Goal: Complete application form

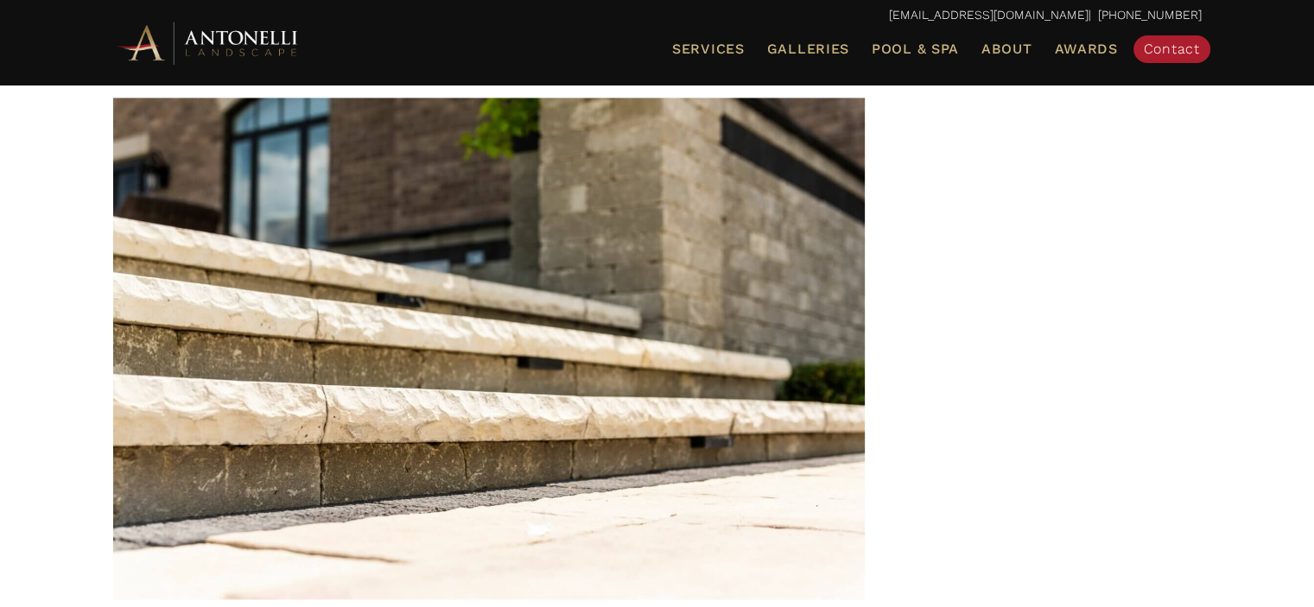
scroll to position [2577, 0]
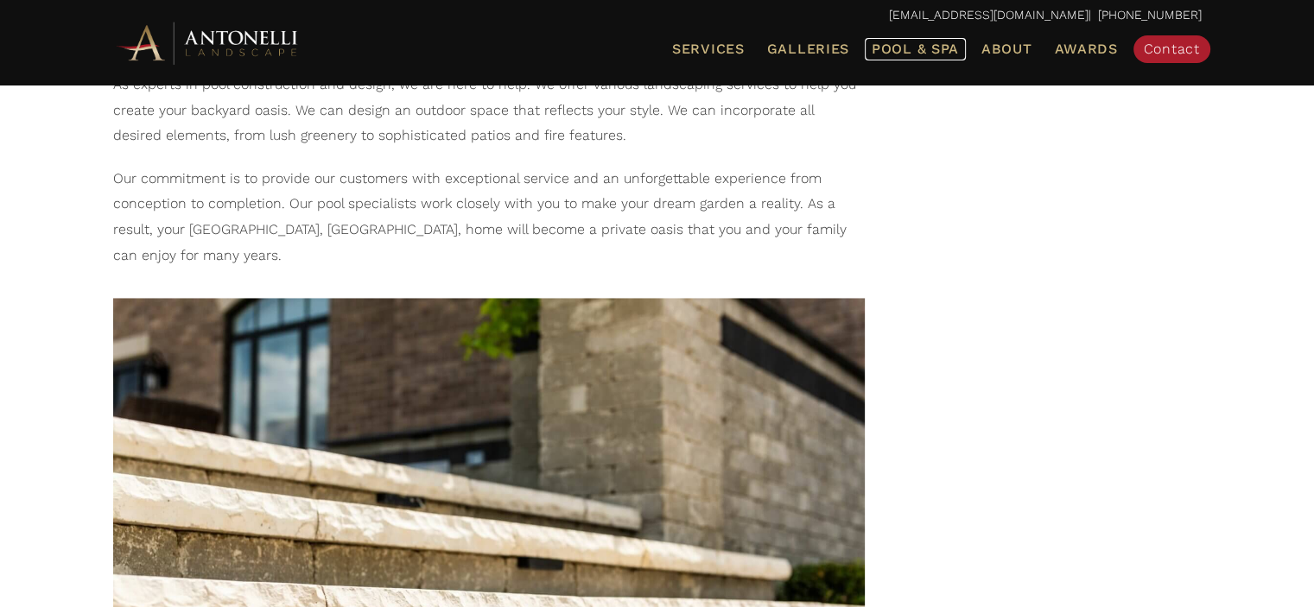
click at [930, 51] on span "Pool & Spa" at bounding box center [914, 49] width 87 height 16
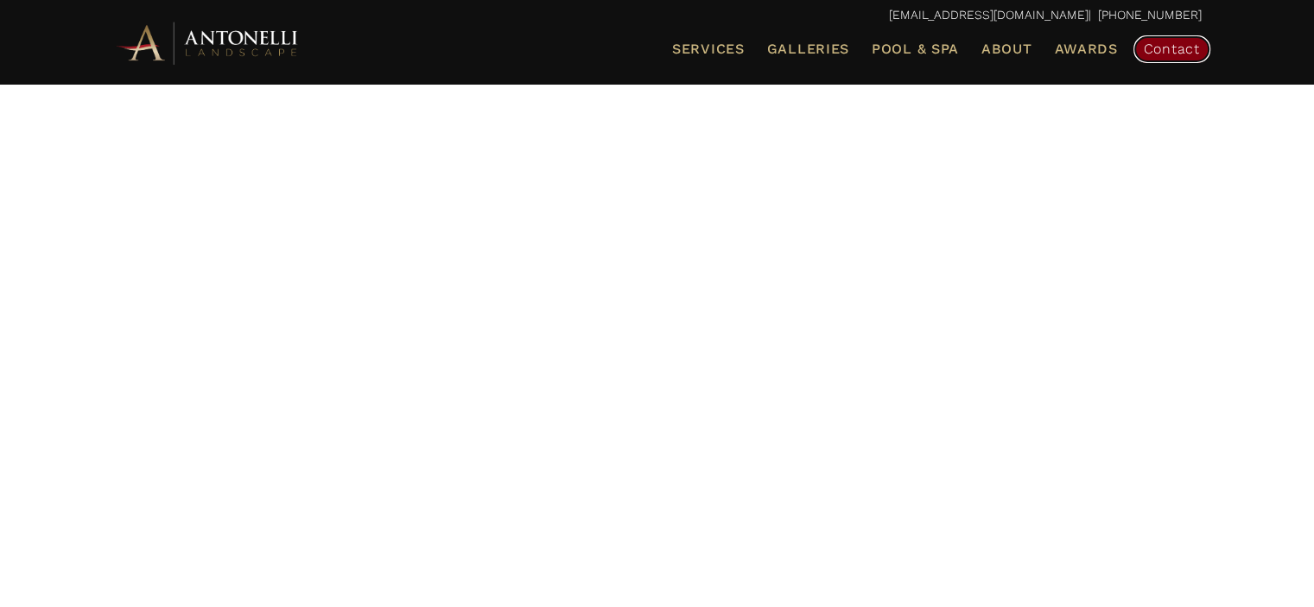
click at [1166, 39] on link "Contact" at bounding box center [1171, 49] width 77 height 28
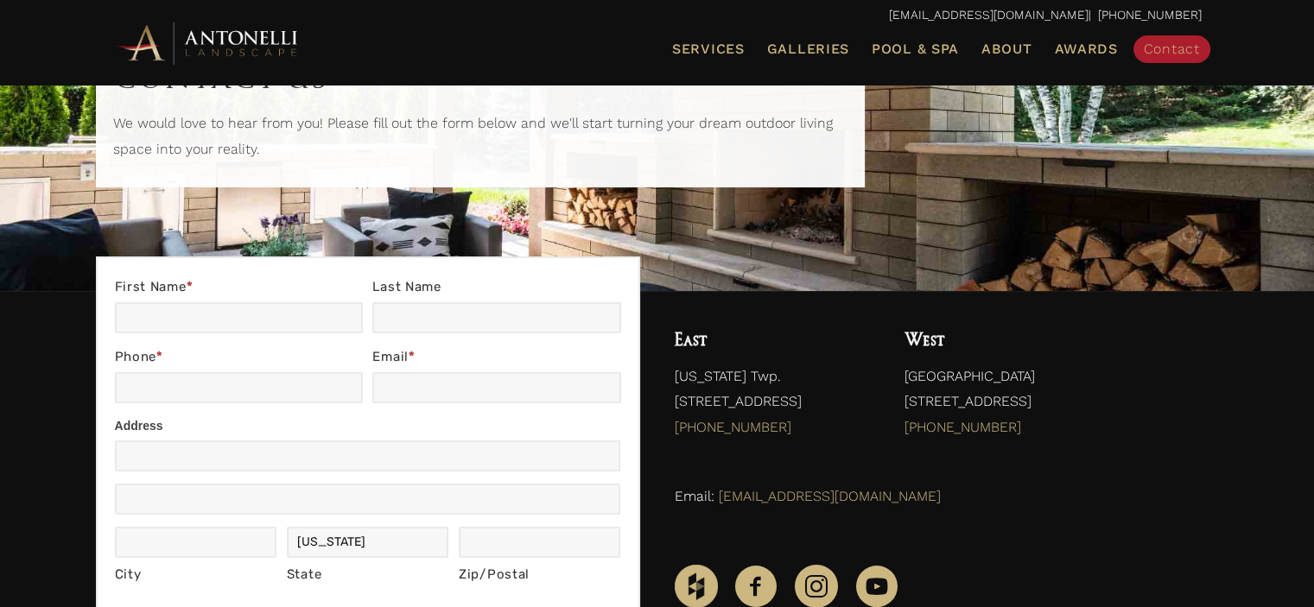
scroll to position [142, 0]
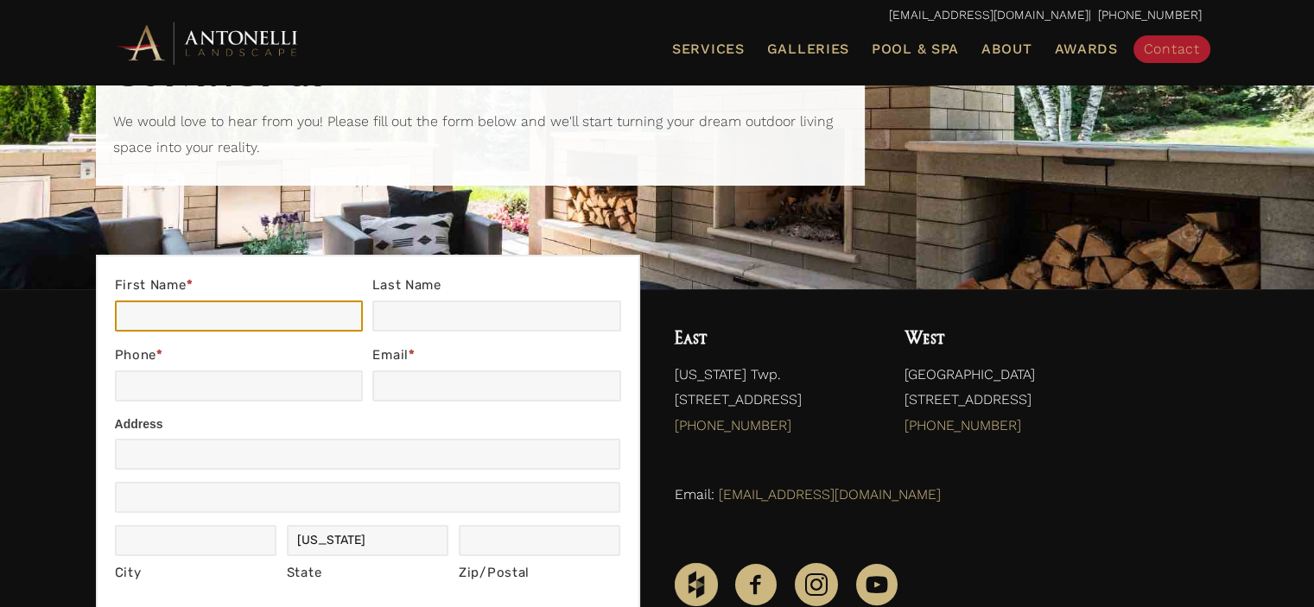
click at [250, 319] on input "First Name *" at bounding box center [239, 316] width 248 height 31
type input "[PERSON_NAME]"
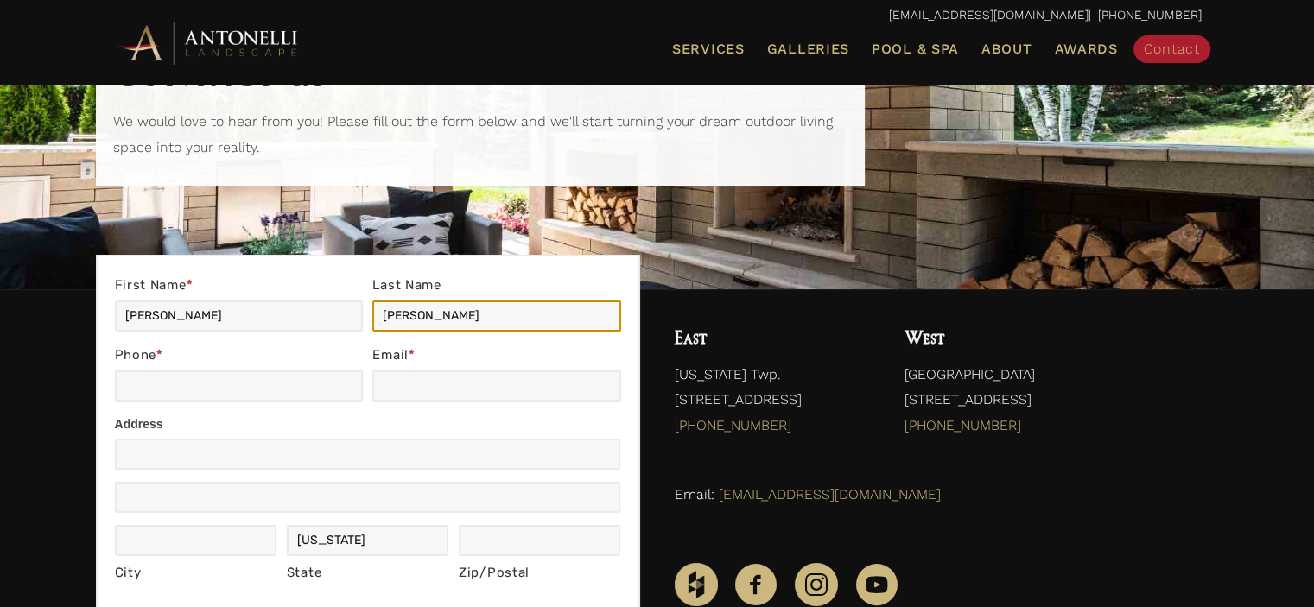
type input "[PERSON_NAME]"
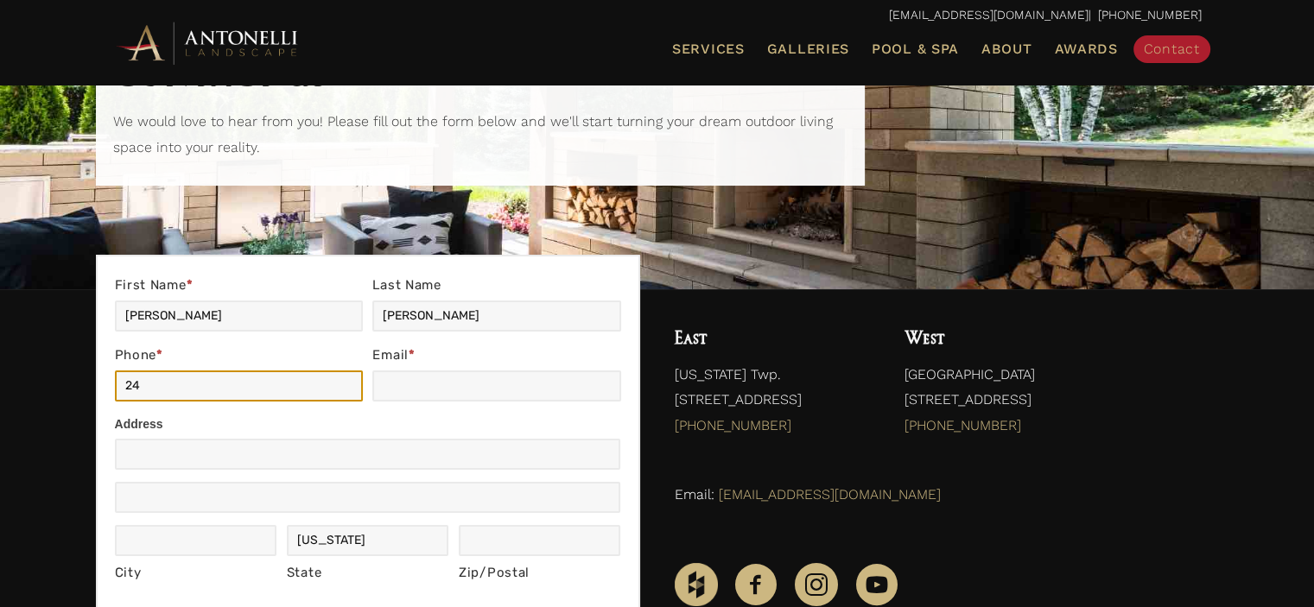
type input "2"
type input "7346732340"
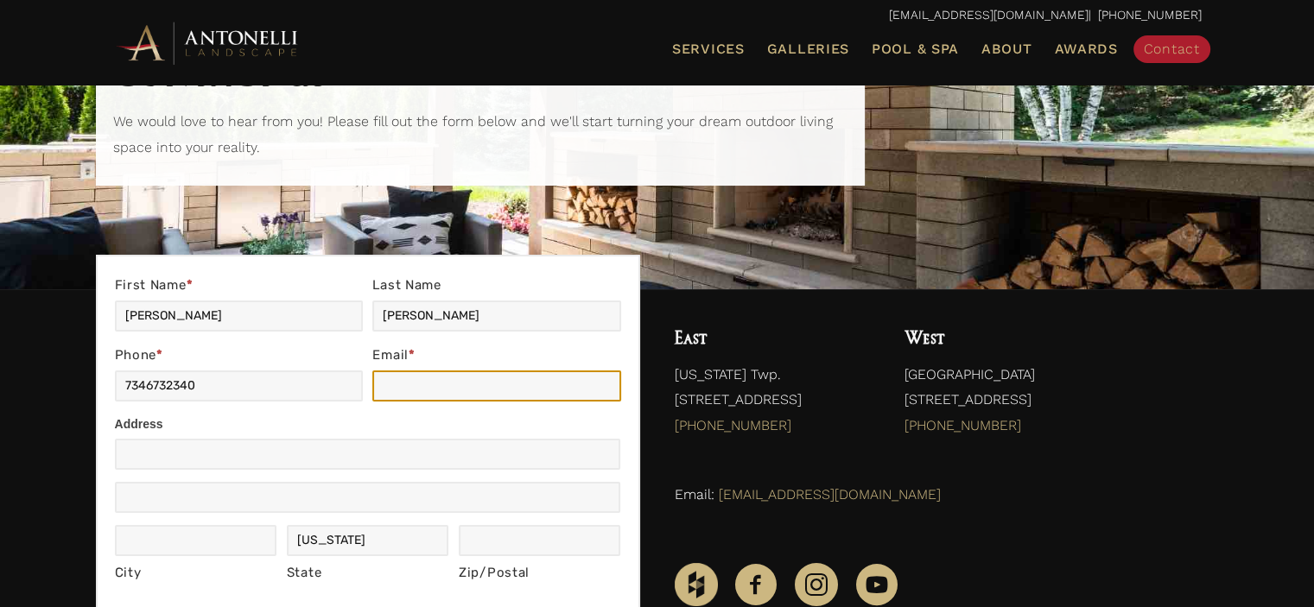
click at [429, 380] on input "Email *" at bounding box center [496, 385] width 248 height 31
type input "[EMAIL_ADDRESS][DOMAIN_NAME]"
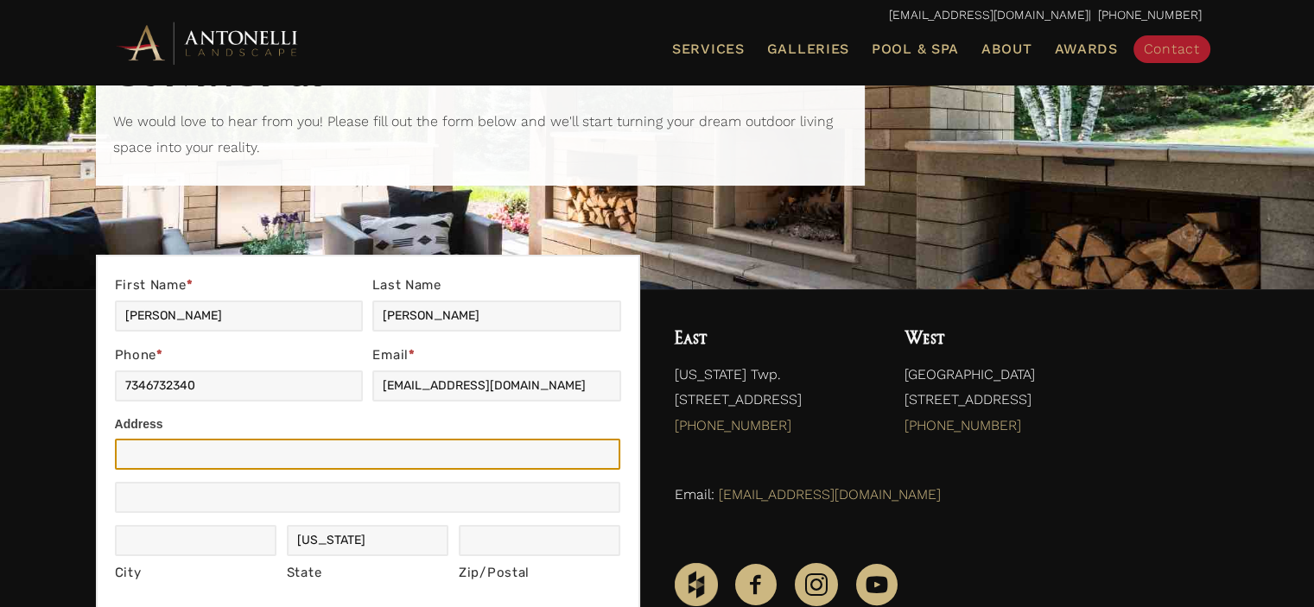
click at [398, 449] on input "Address" at bounding box center [368, 454] width 506 height 31
type input "[STREET_ADDRESS][PERSON_NAME]"
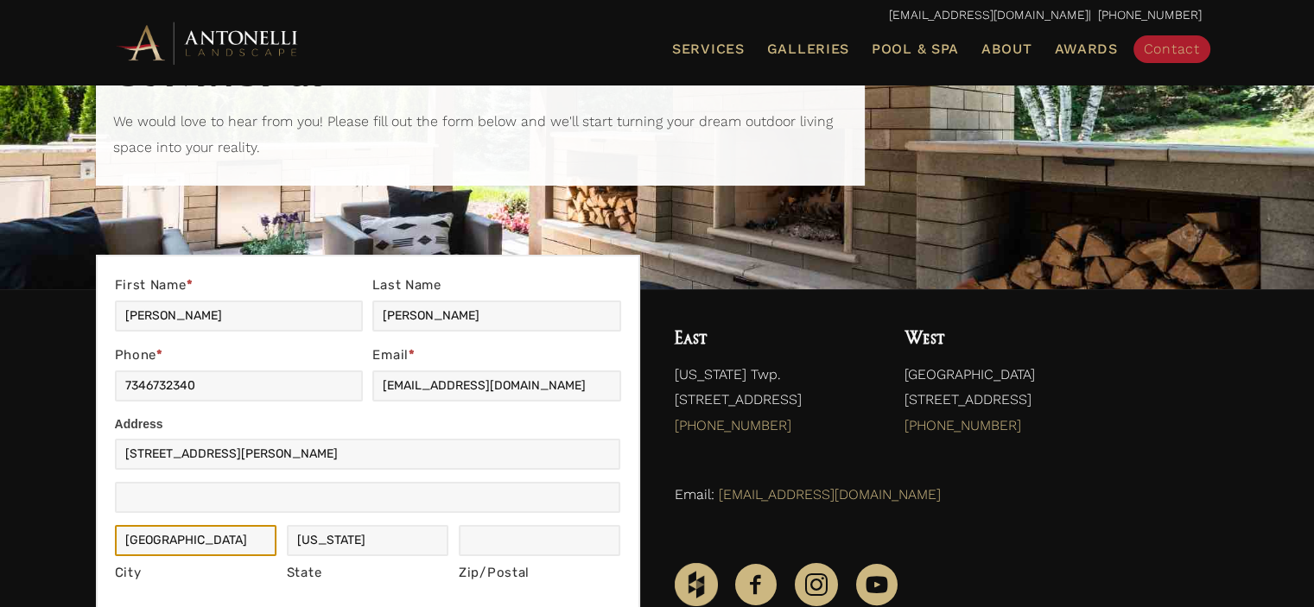
type input "[GEOGRAPHIC_DATA]"
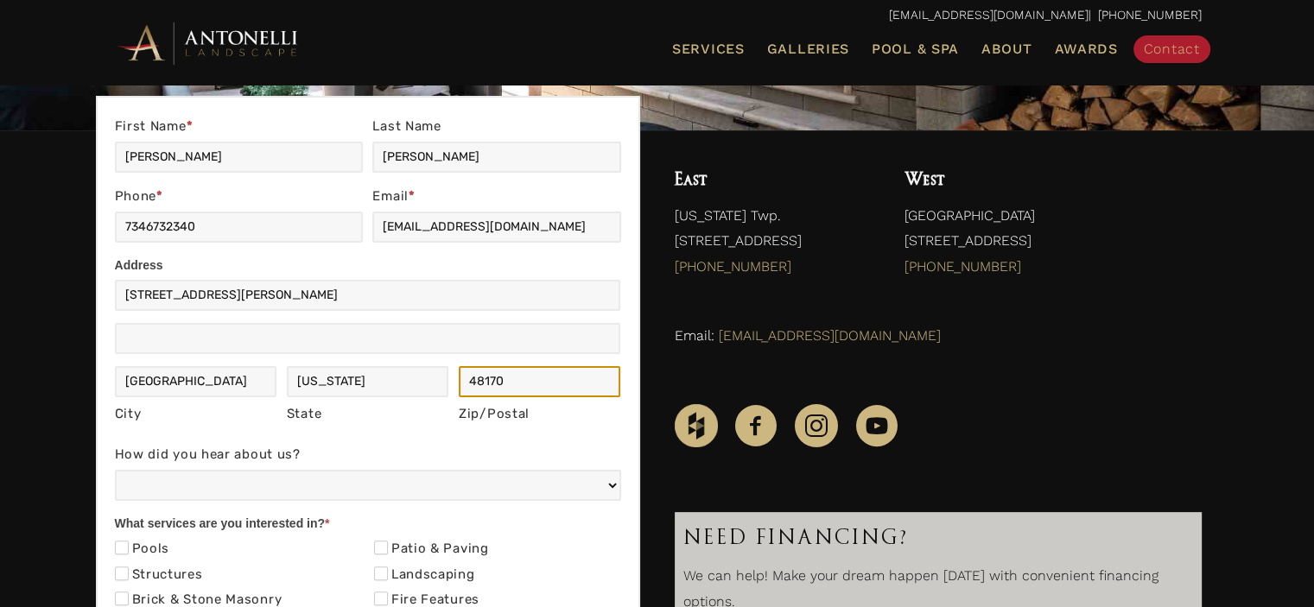
scroll to position [303, 0]
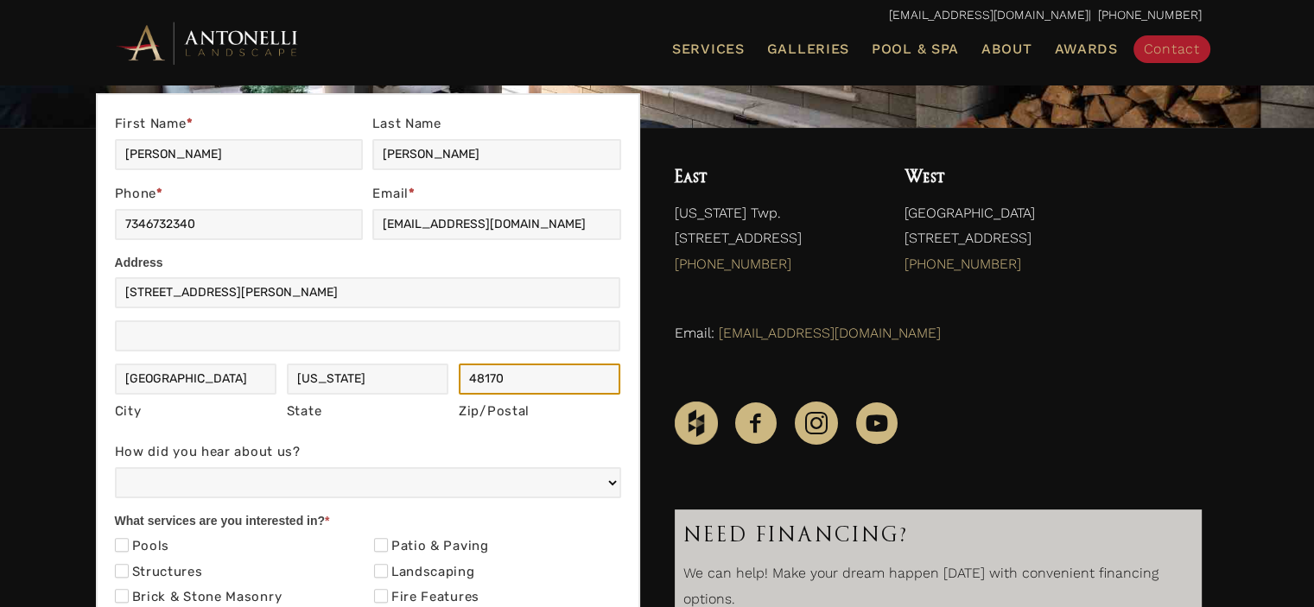
type input "48170"
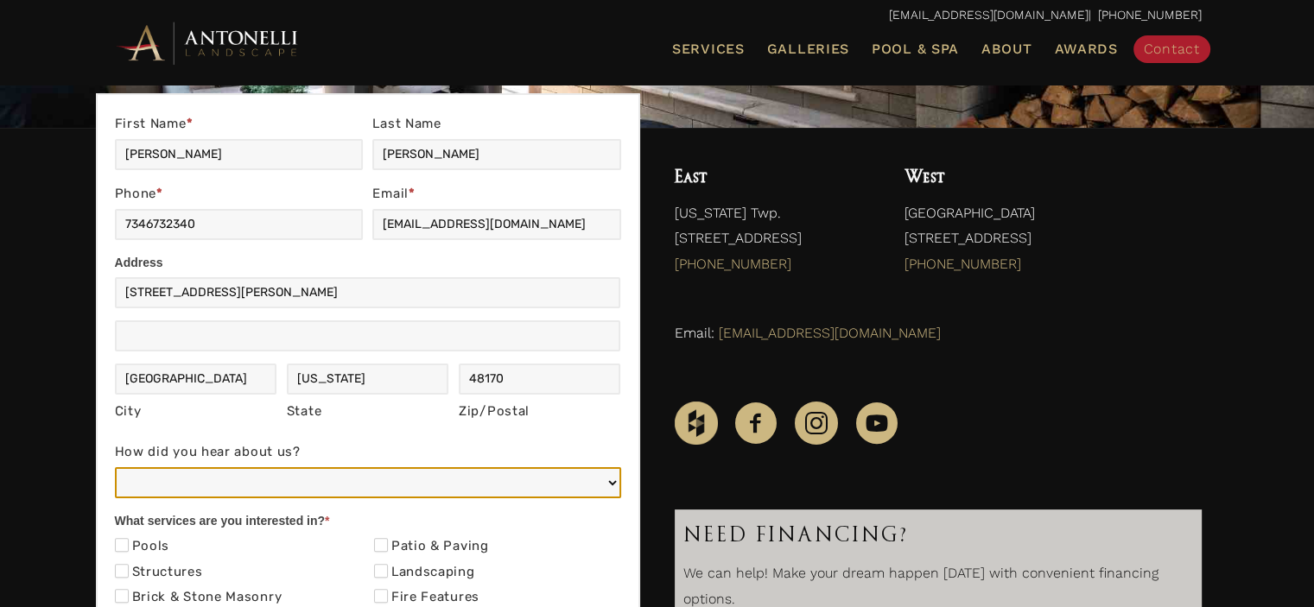
click at [287, 479] on select "Web/Google Search Social Media (e.g. Facebook, Instagram, LinkedIn) Referral (F…" at bounding box center [368, 482] width 506 height 31
select select "Web/Google Search"
click at [115, 467] on select "Web/Google Search Social Media (e.g. Facebook, Instagram, LinkedIn) Referral (F…" at bounding box center [368, 482] width 506 height 31
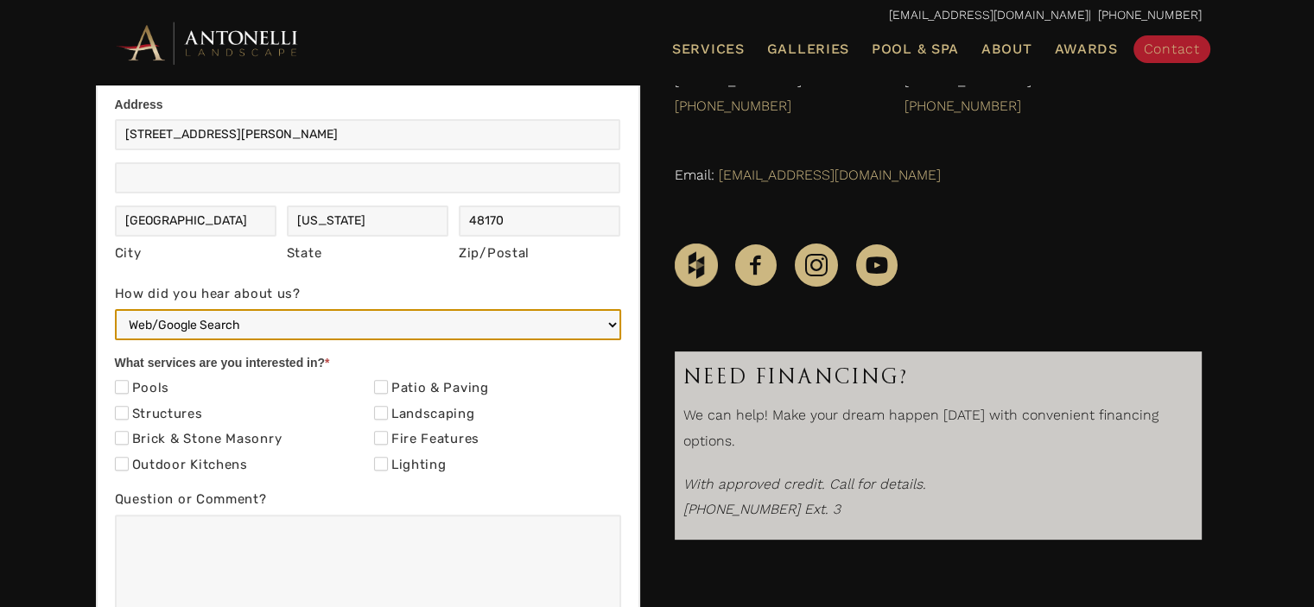
scroll to position [493, 0]
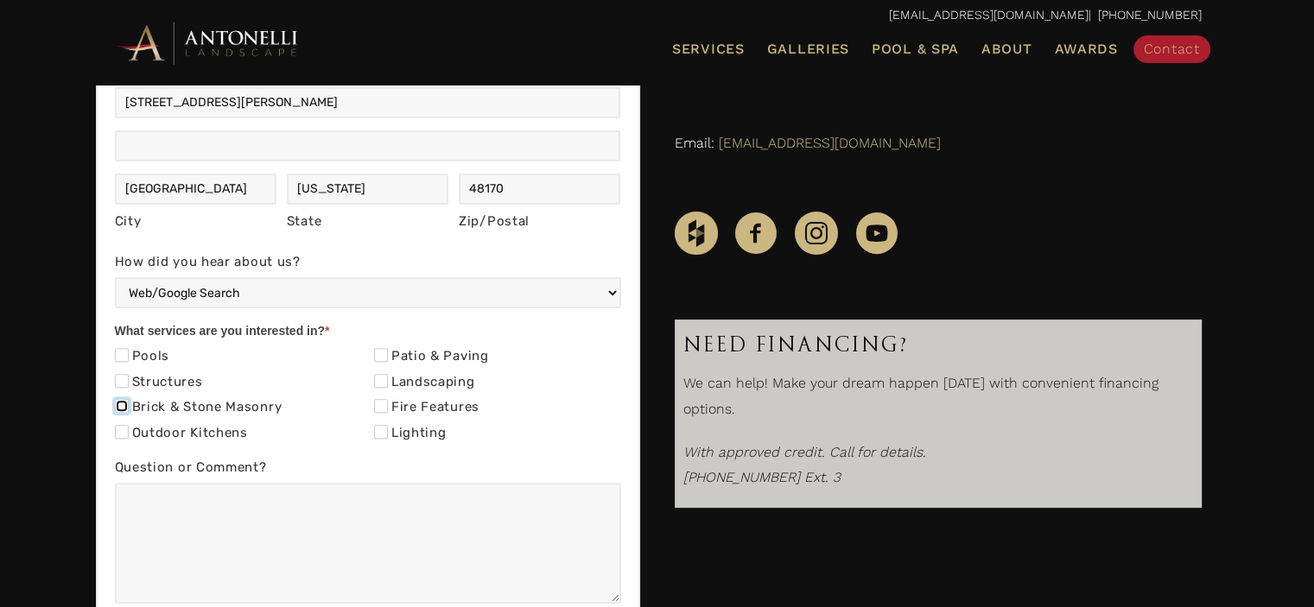
click at [120, 410] on input "Brick & Stone Masonry" at bounding box center [122, 406] width 14 height 14
checkbox input "true"
click at [120, 426] on input "Outdoor Kitchens" at bounding box center [122, 432] width 14 height 14
checkbox input "true"
click at [380, 358] on input "Patio & Paving" at bounding box center [381, 355] width 14 height 14
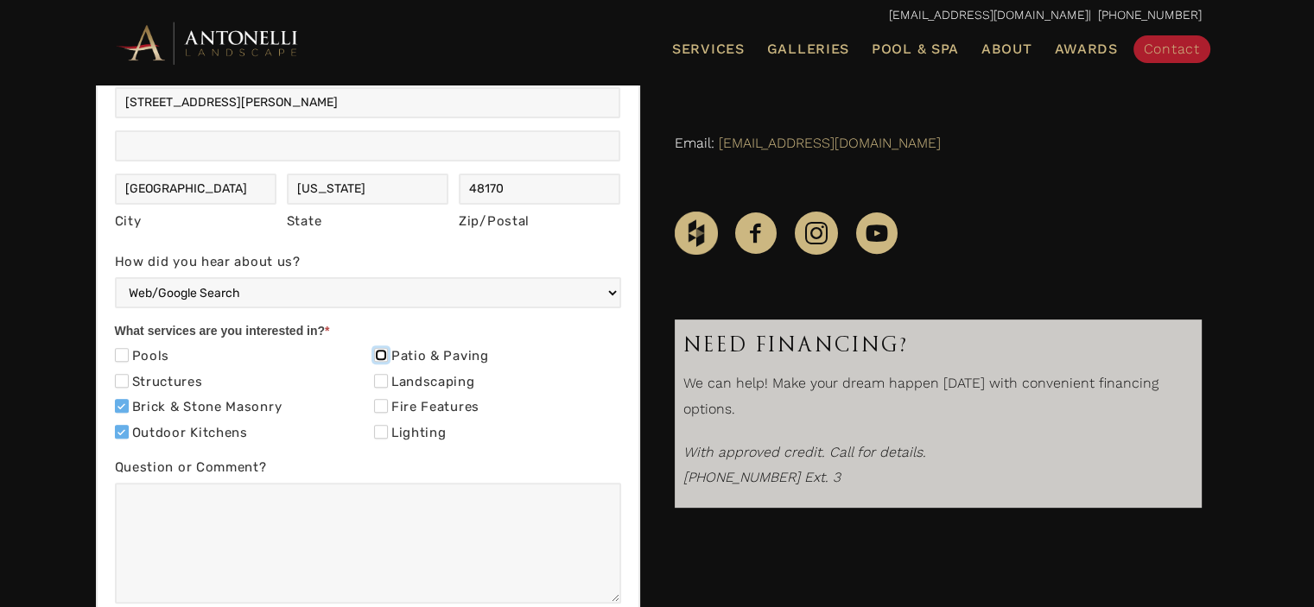
checkbox input "true"
click at [380, 377] on input "Landscaping" at bounding box center [381, 381] width 14 height 14
checkbox input "true"
click at [380, 400] on input "Fire Features" at bounding box center [381, 406] width 14 height 14
checkbox input "true"
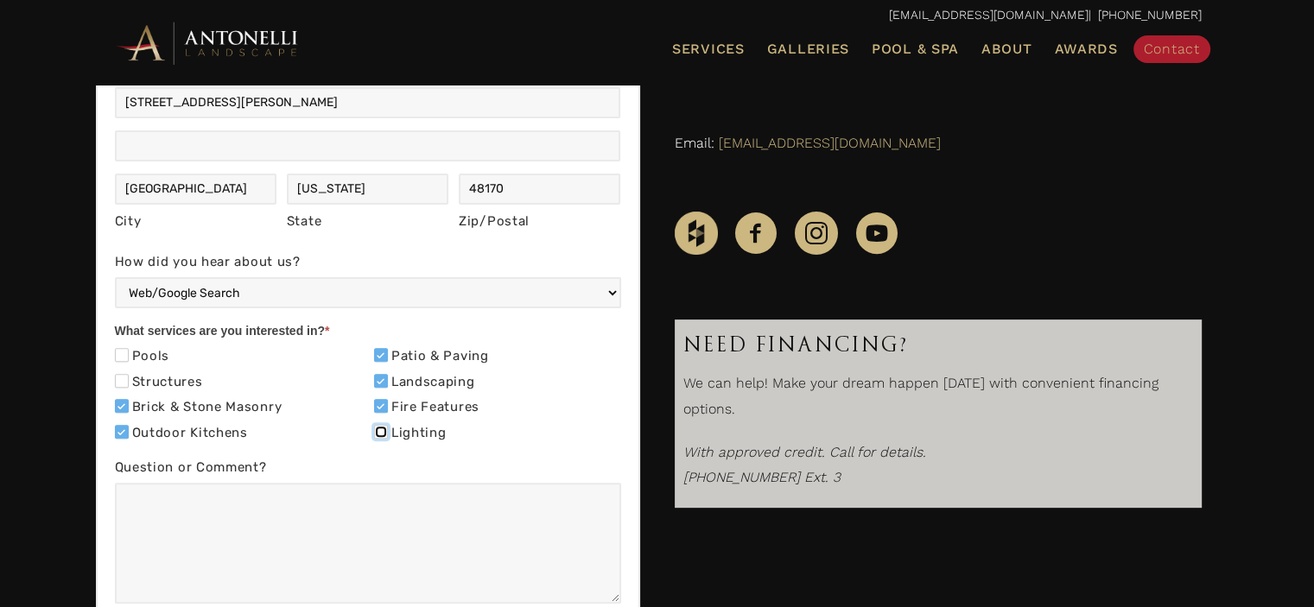
click at [381, 434] on input "Lighting" at bounding box center [381, 432] width 14 height 14
checkbox input "true"
click at [124, 381] on input "Structures" at bounding box center [122, 381] width 14 height 14
checkbox input "true"
click at [120, 349] on input "Pools" at bounding box center [122, 355] width 14 height 14
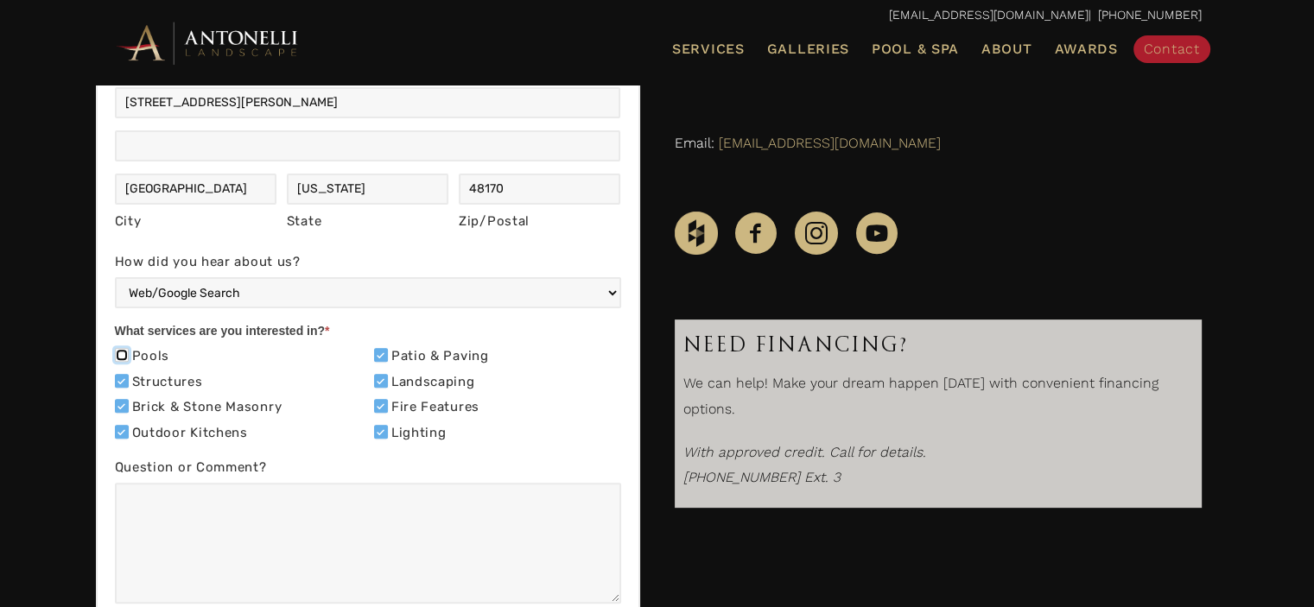
checkbox input "true"
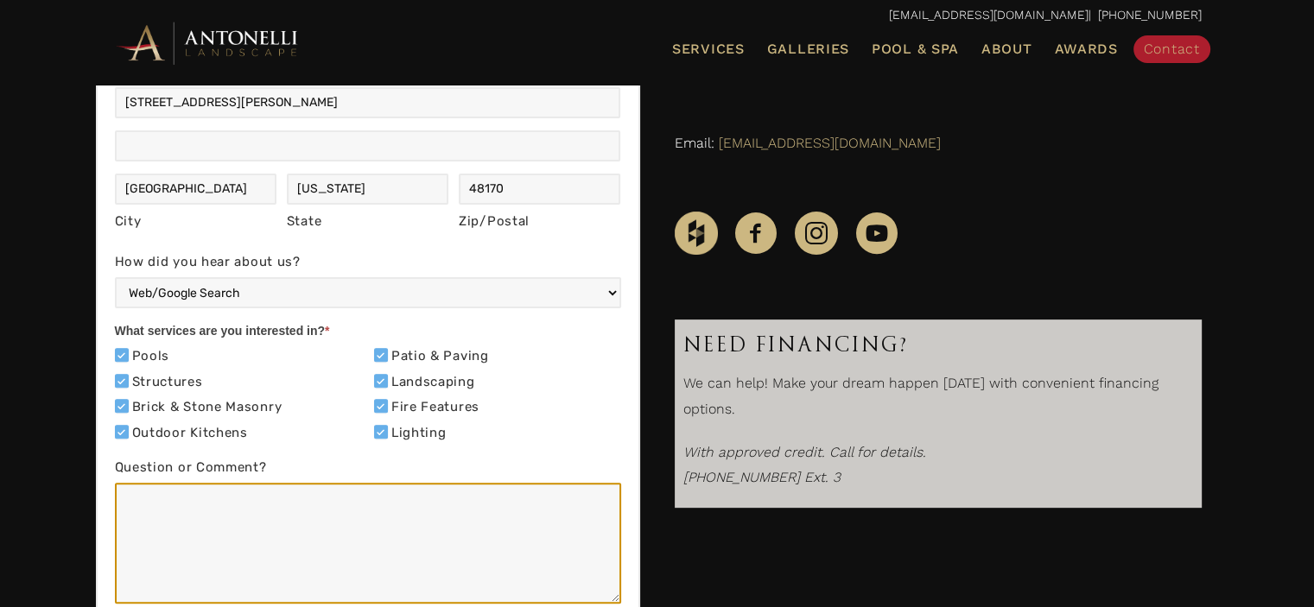
click at [157, 536] on textarea "Question or Comment?" at bounding box center [368, 543] width 506 height 121
paste textarea "We have about an acre of land that needs landscaping and fun idea. Within that …"
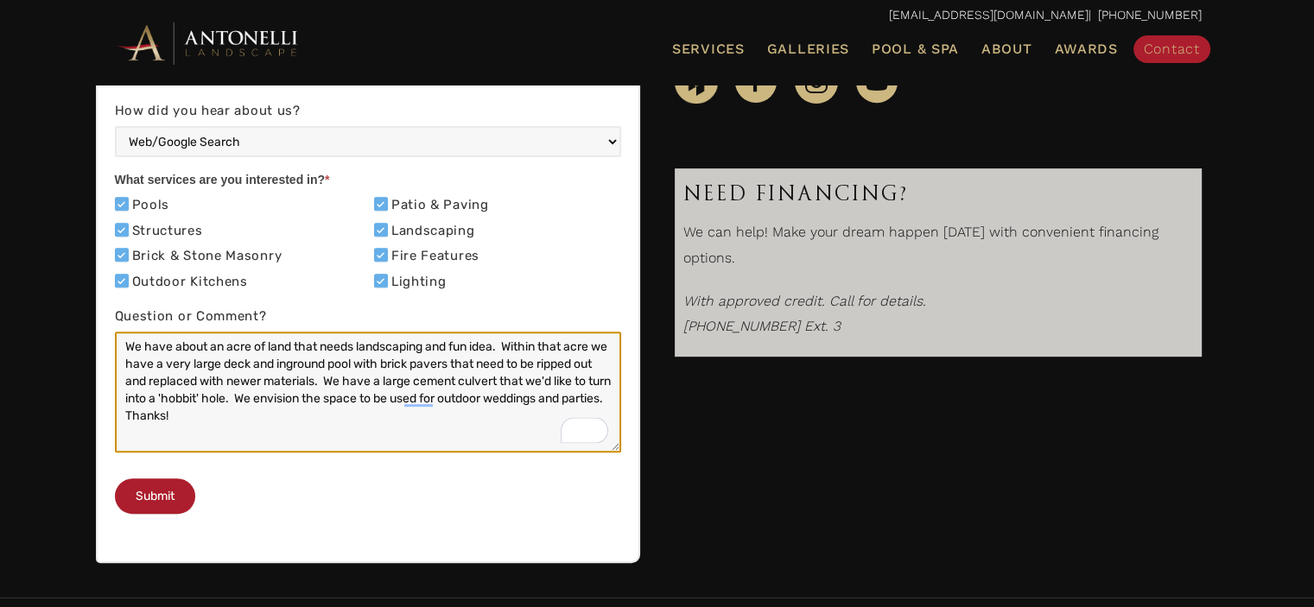
scroll to position [666, 0]
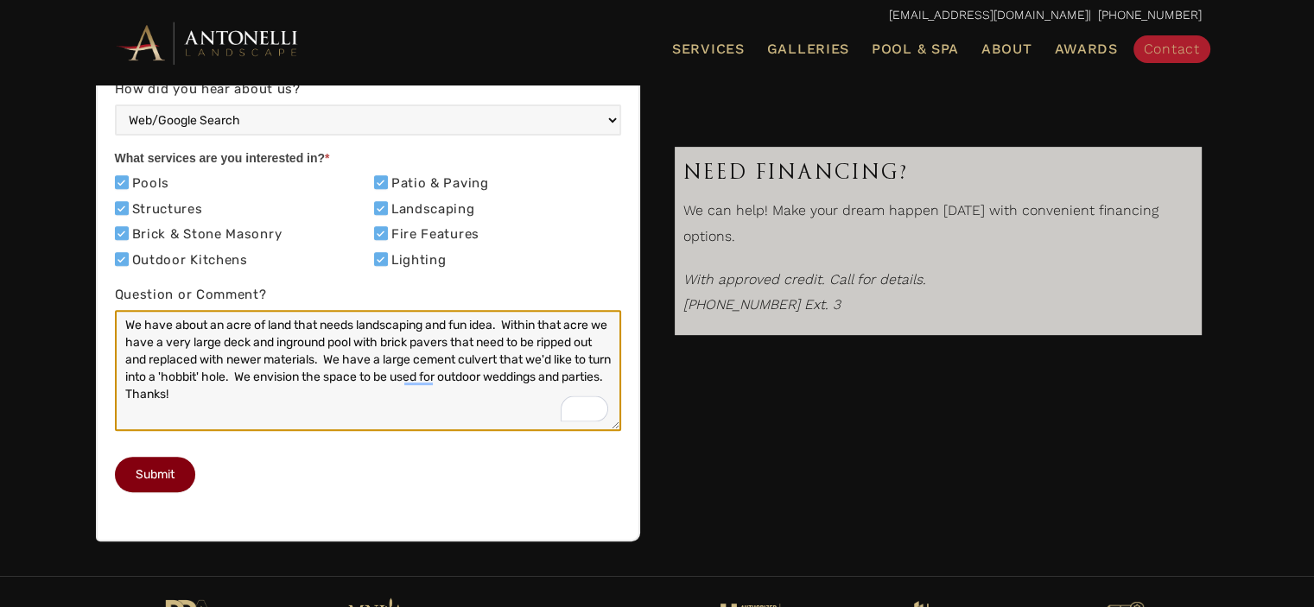
type textarea "We have about an acre of land that needs landscaping and fun idea. Within that …"
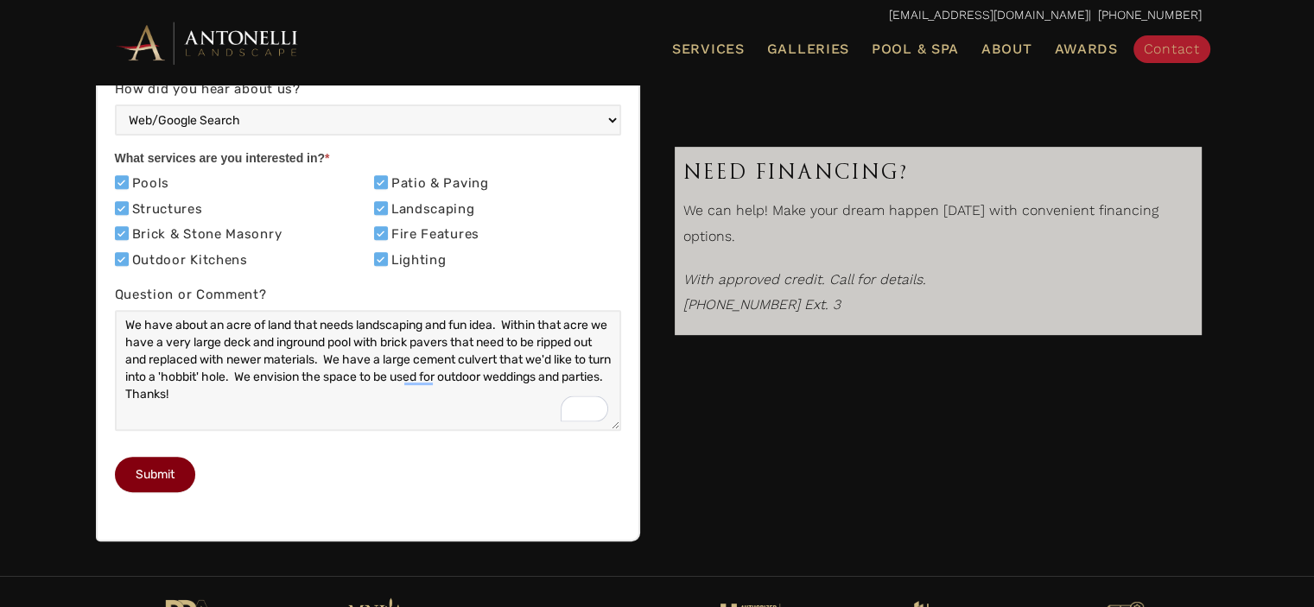
click at [154, 492] on button "Submit" at bounding box center [155, 474] width 80 height 35
